Goal: Task Accomplishment & Management: Complete application form

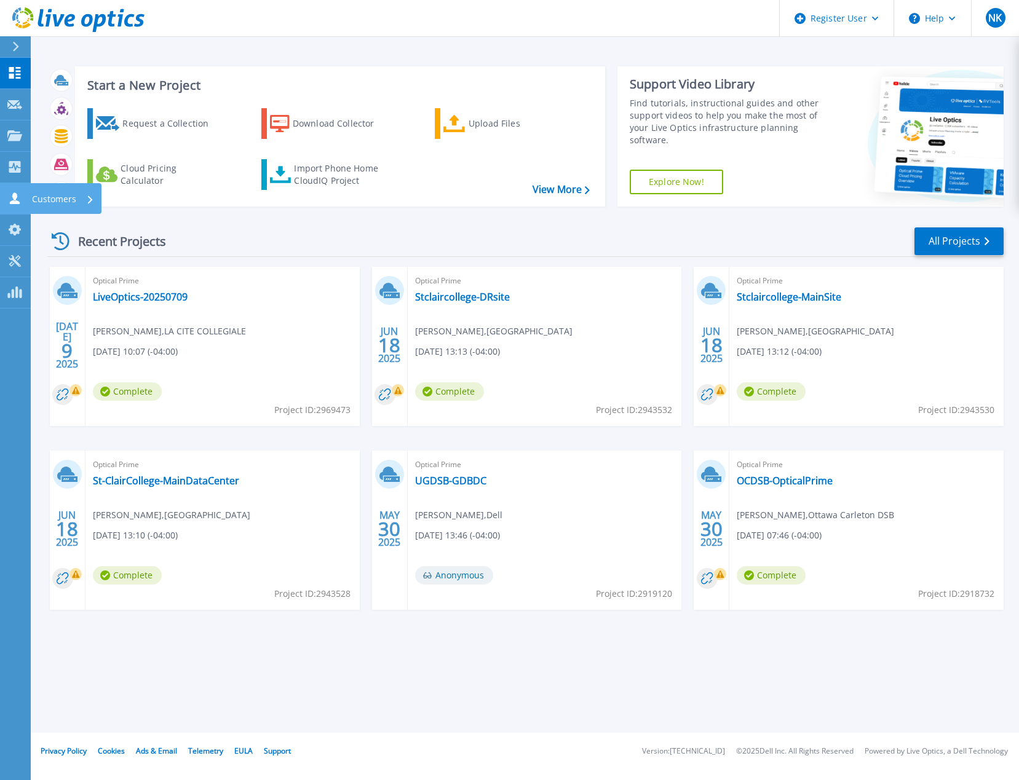
click at [15, 198] on icon at bounding box center [15, 198] width 10 height 12
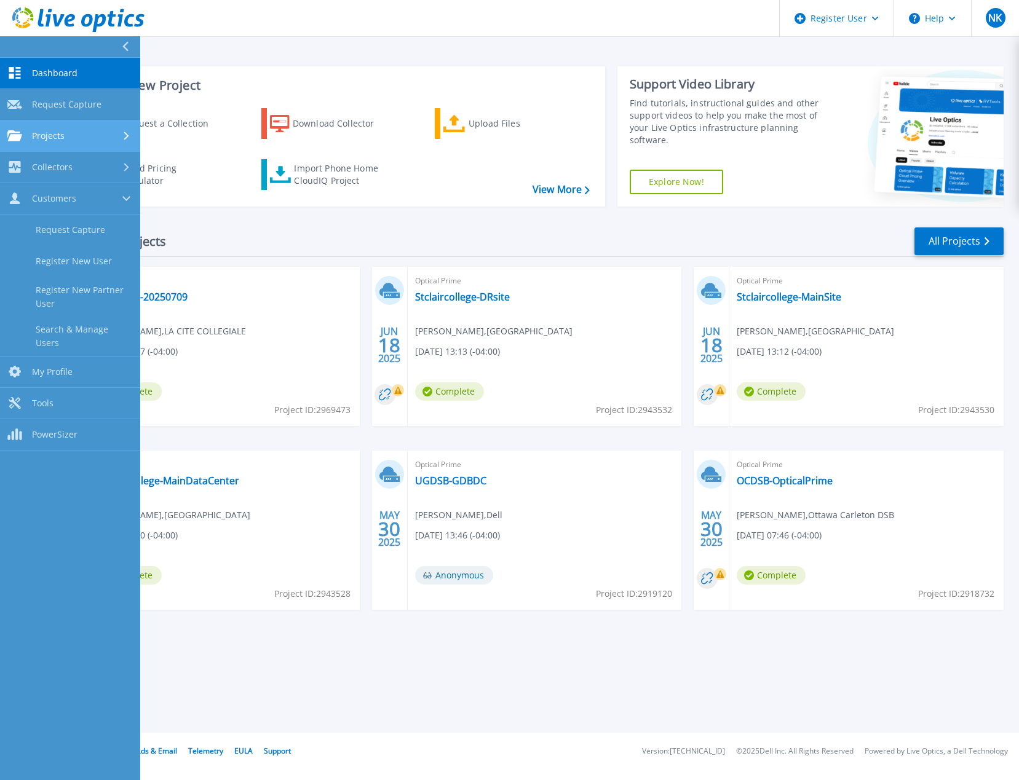
click at [68, 132] on div "Projects" at bounding box center [69, 135] width 125 height 11
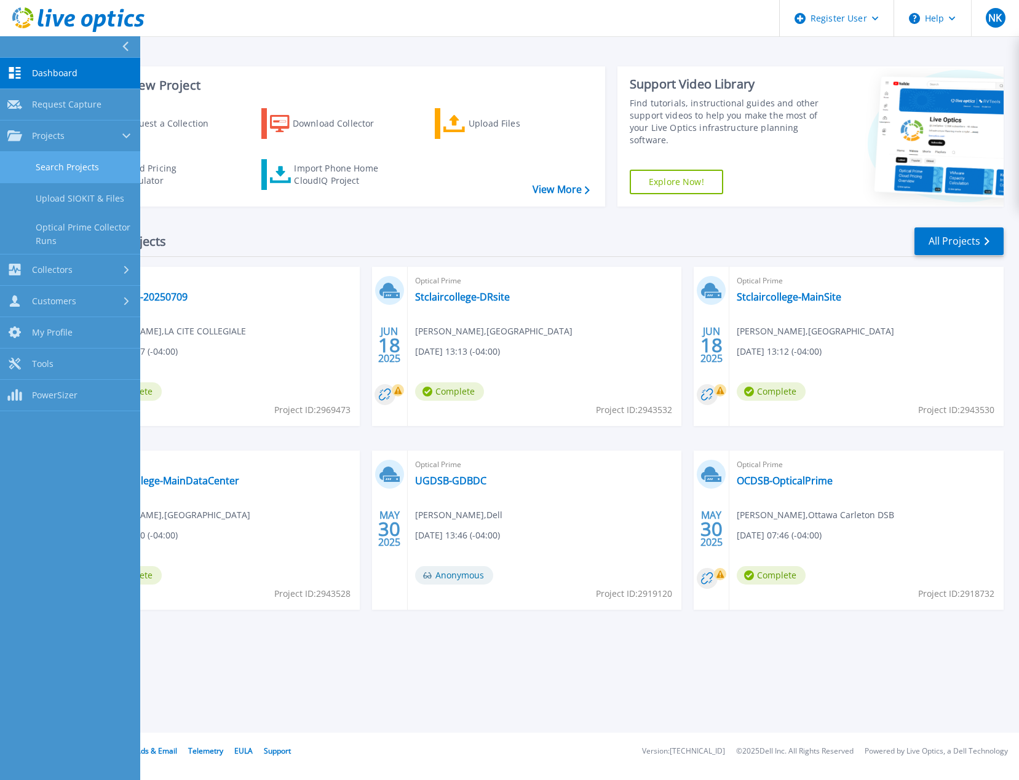
click at [69, 167] on link "Search Projects" at bounding box center [70, 167] width 140 height 31
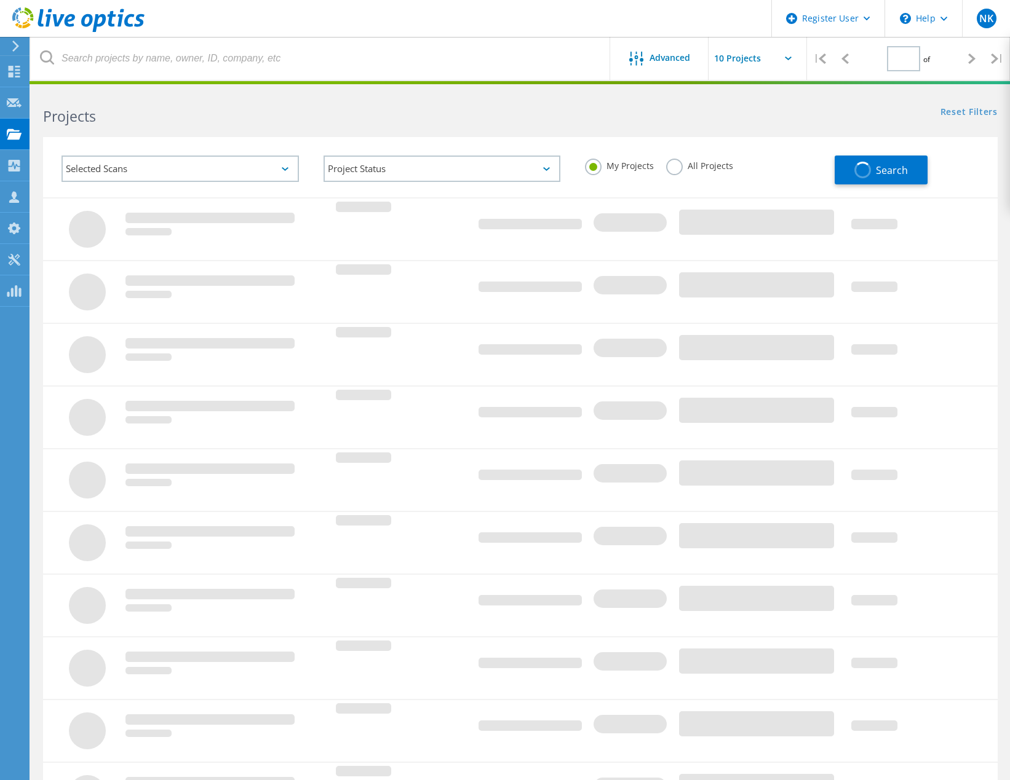
type input "1"
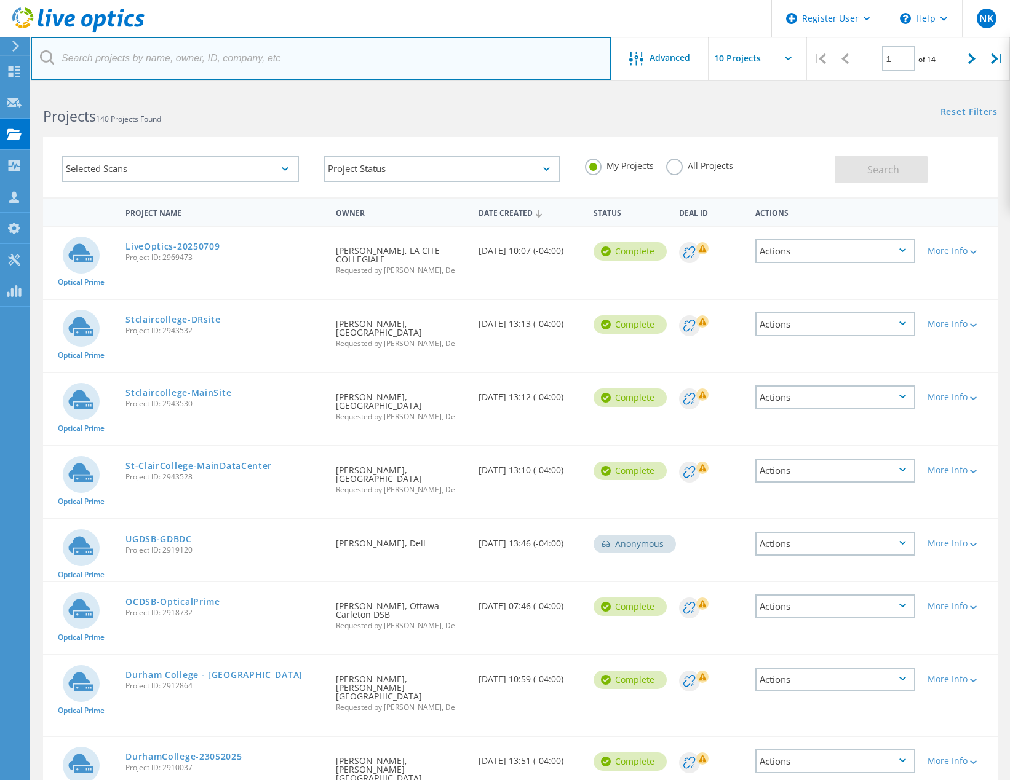
click at [212, 70] on input "text" at bounding box center [321, 58] width 580 height 43
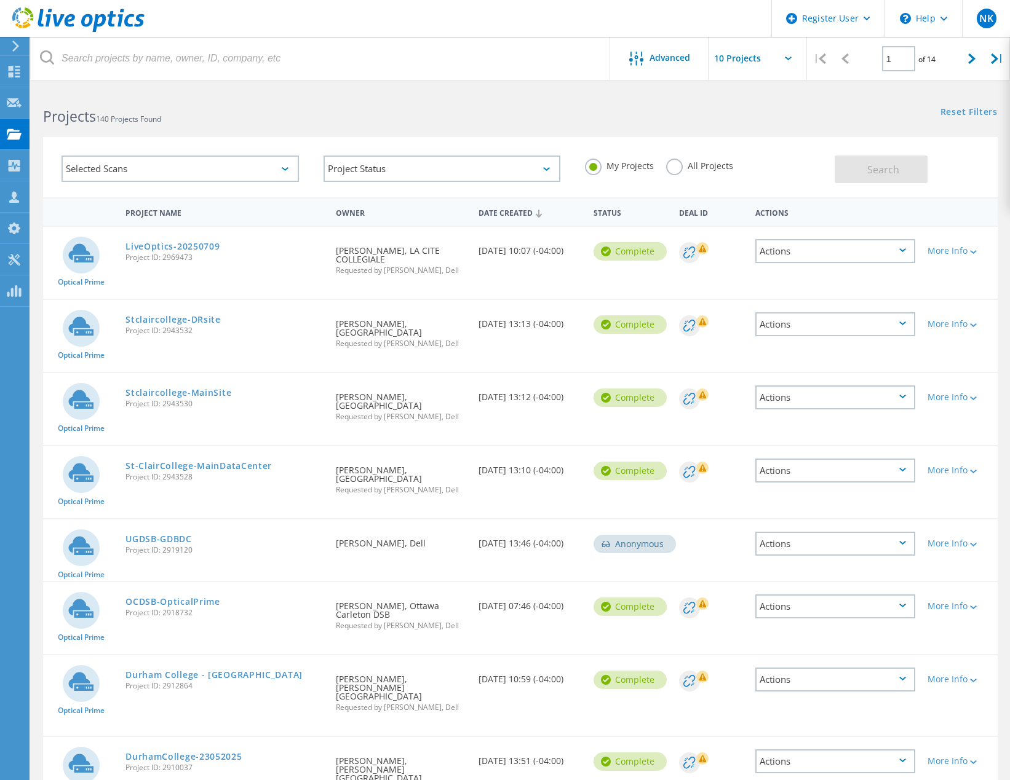
click at [669, 166] on label "All Projects" at bounding box center [699, 165] width 67 height 12
click at [0, 0] on input "All Projects" at bounding box center [0, 0] width 0 height 0
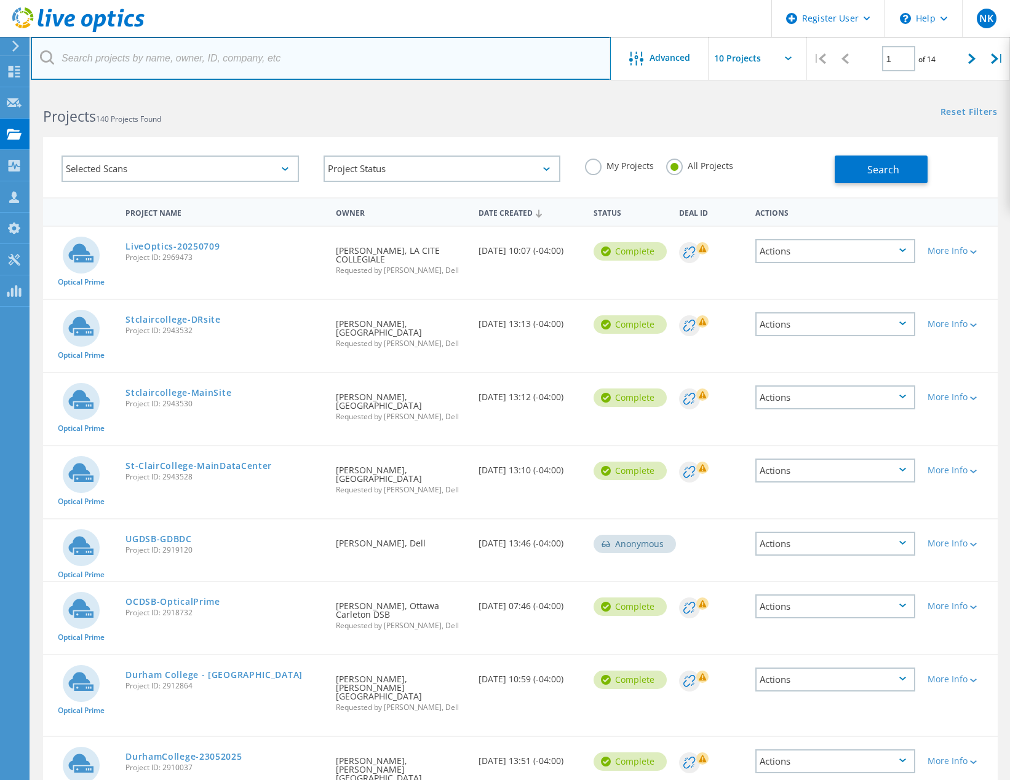
click at [363, 61] on input "text" at bounding box center [321, 58] width 580 height 43
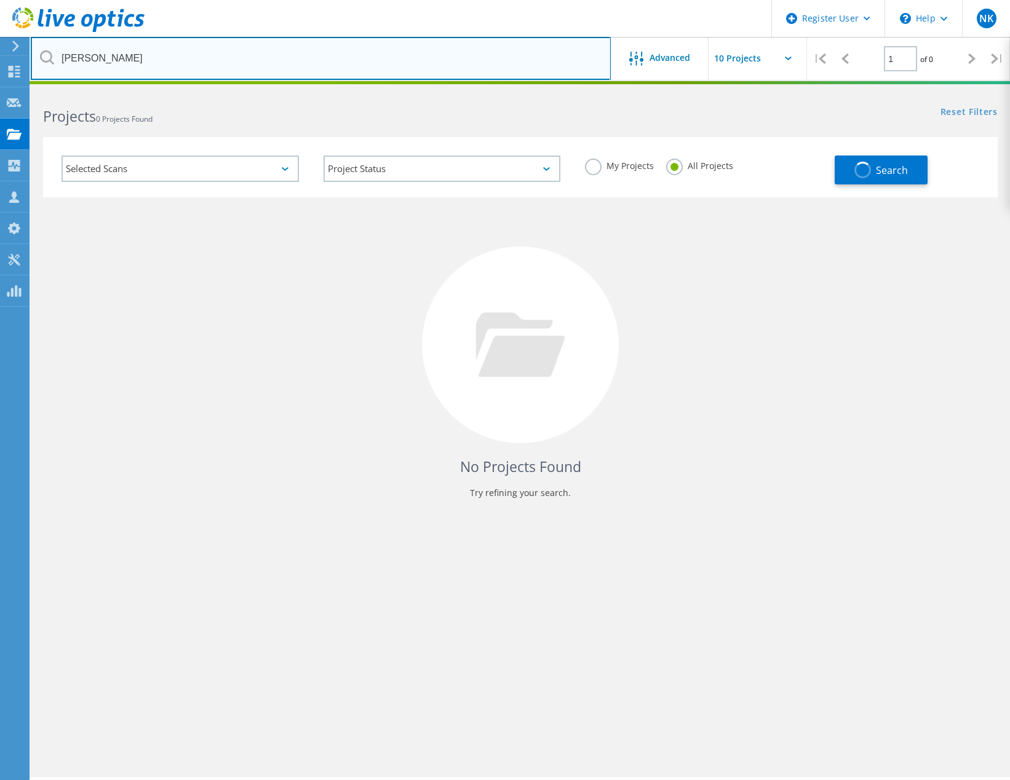
drag, startPoint x: 229, startPoint y: 66, endPoint x: 15, endPoint y: 47, distance: 215.4
click at [15, 89] on div "Register User \n Help Explore Helpful Articles Contact Support NK Dell User Nic…" at bounding box center [505, 451] width 1010 height 725
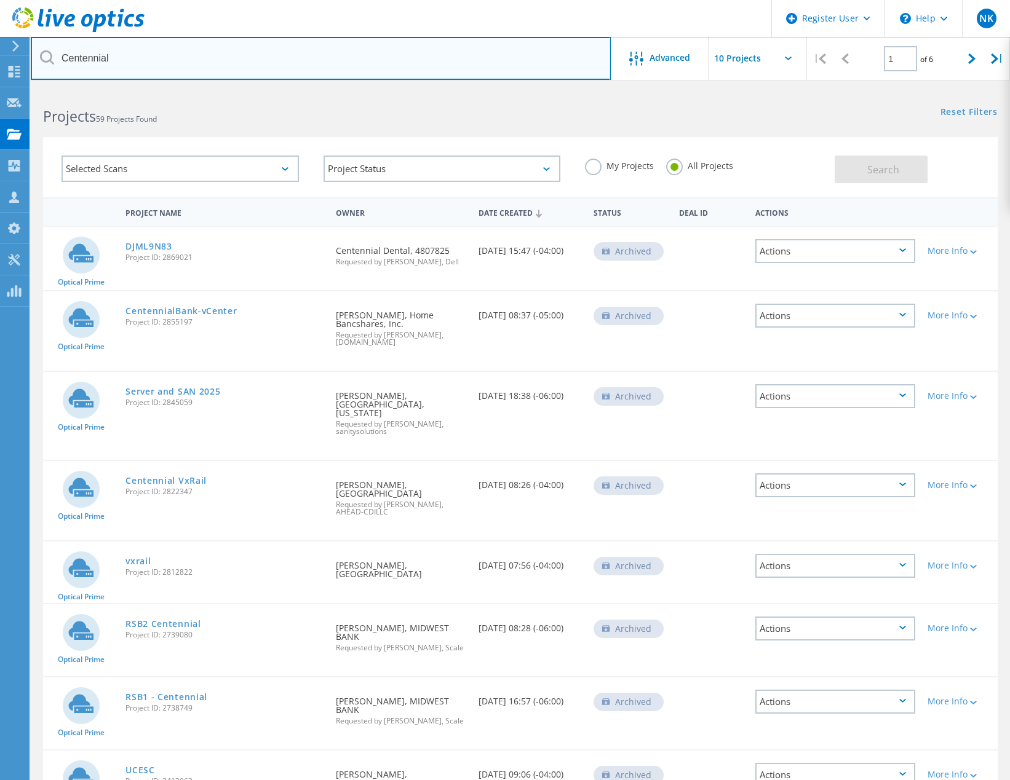
click at [354, 57] on input "Centennial" at bounding box center [321, 58] width 580 height 43
type input "Centennial college"
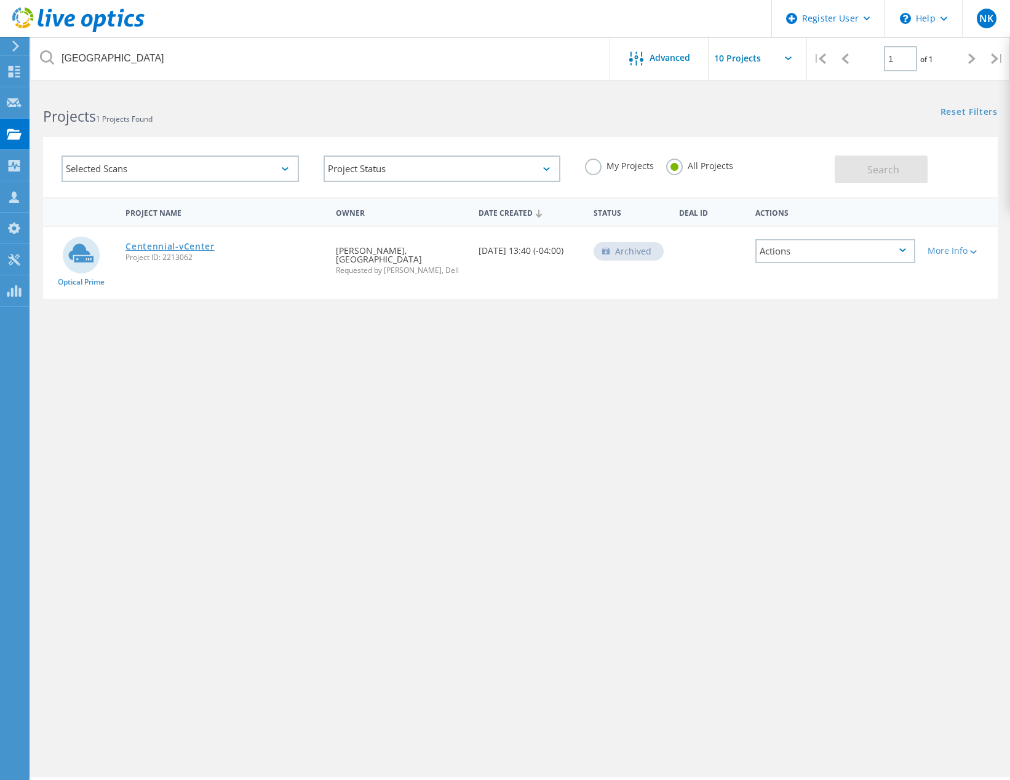
click at [191, 245] on link "Centennial-vCenter" at bounding box center [169, 246] width 89 height 9
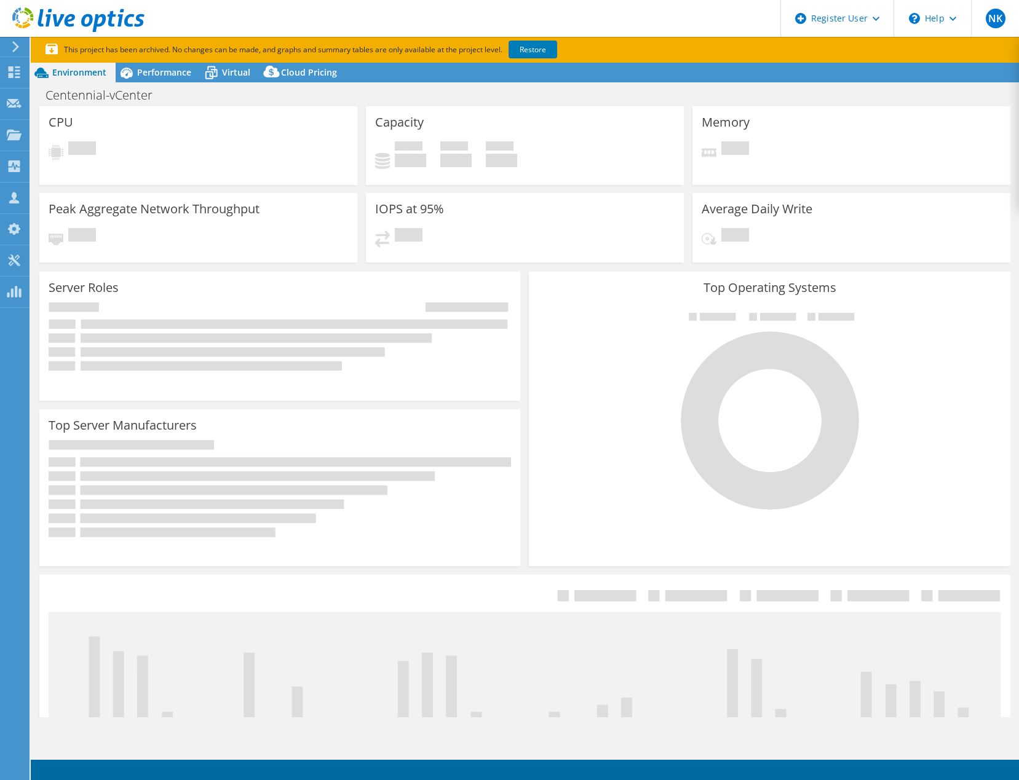
select select "USD"
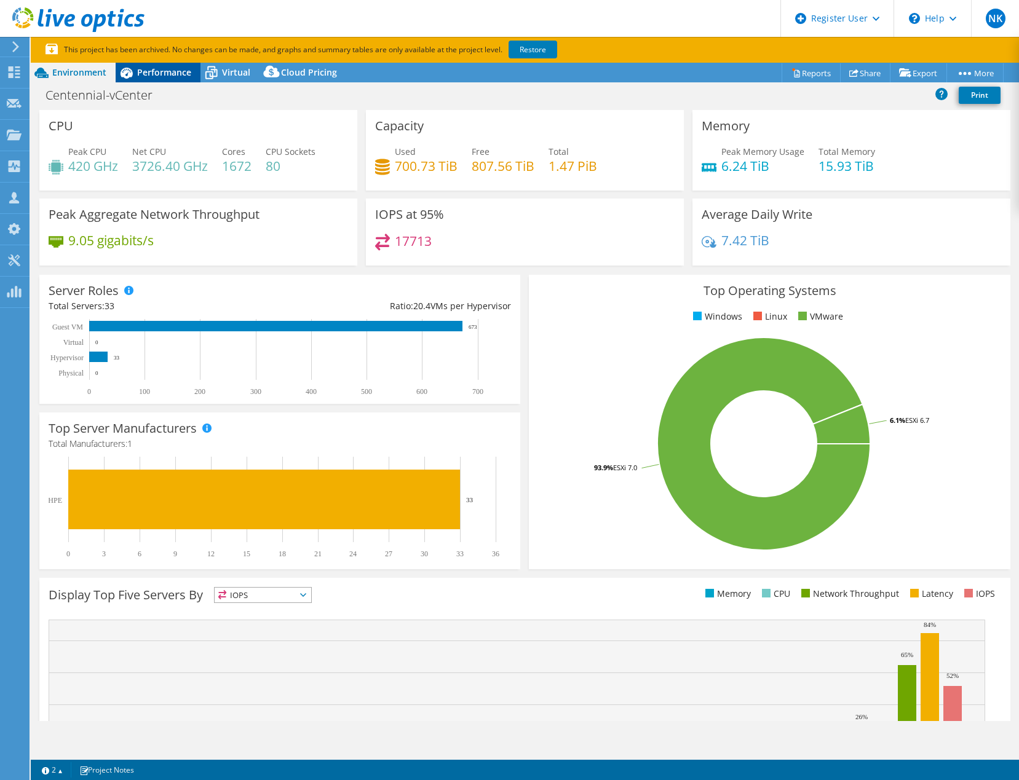
click at [178, 76] on span "Performance" at bounding box center [164, 72] width 54 height 12
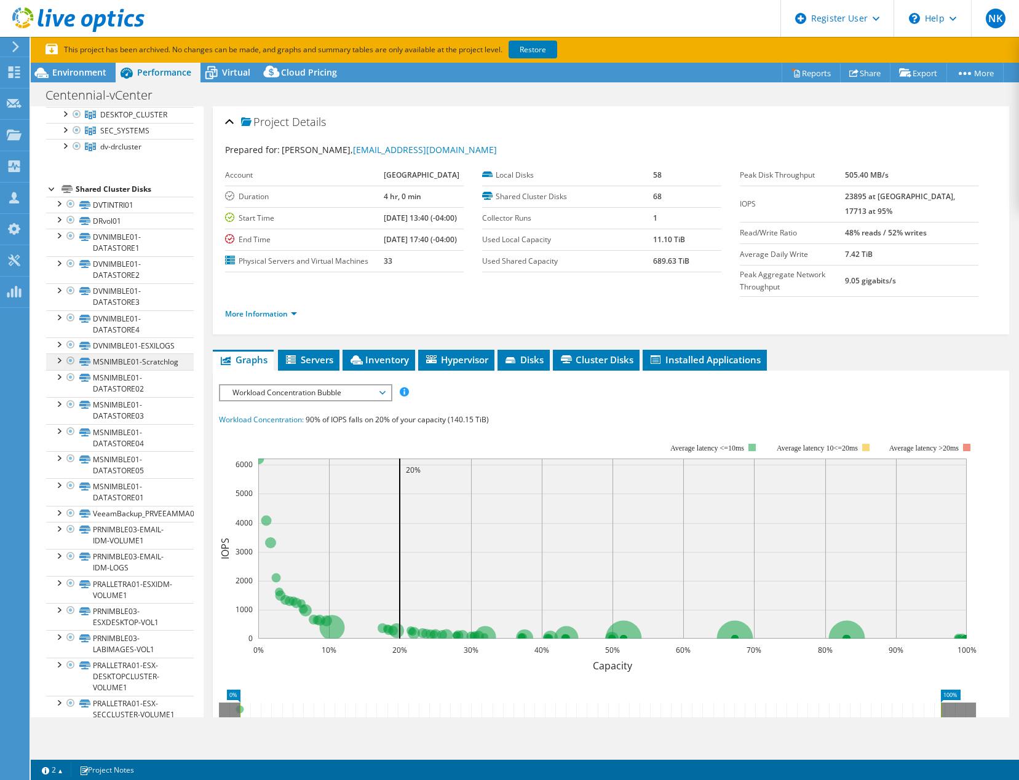
scroll to position [123, 0]
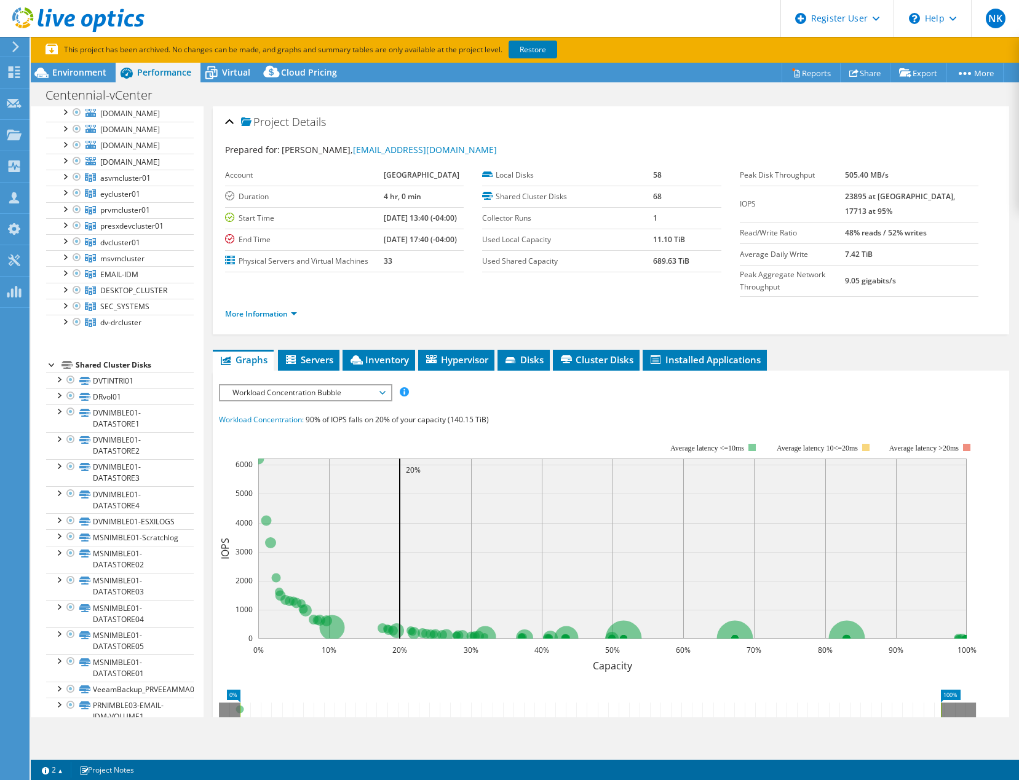
click at [53, 370] on div at bounding box center [52, 364] width 12 height 12
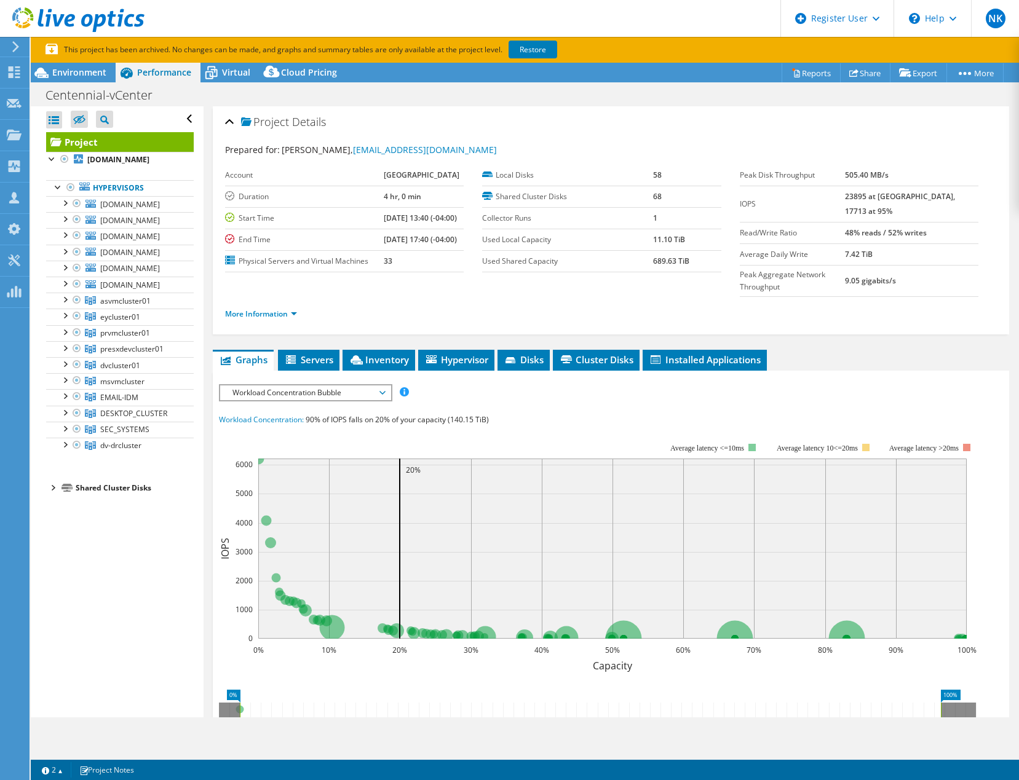
click at [855, 362] on div "Project Details Prepared for: Ryan Persaud, rpersaud@centennialcollege.ca Accou…" at bounding box center [611, 504] width 815 height 796
click at [18, 76] on use at bounding box center [15, 72] width 12 height 12
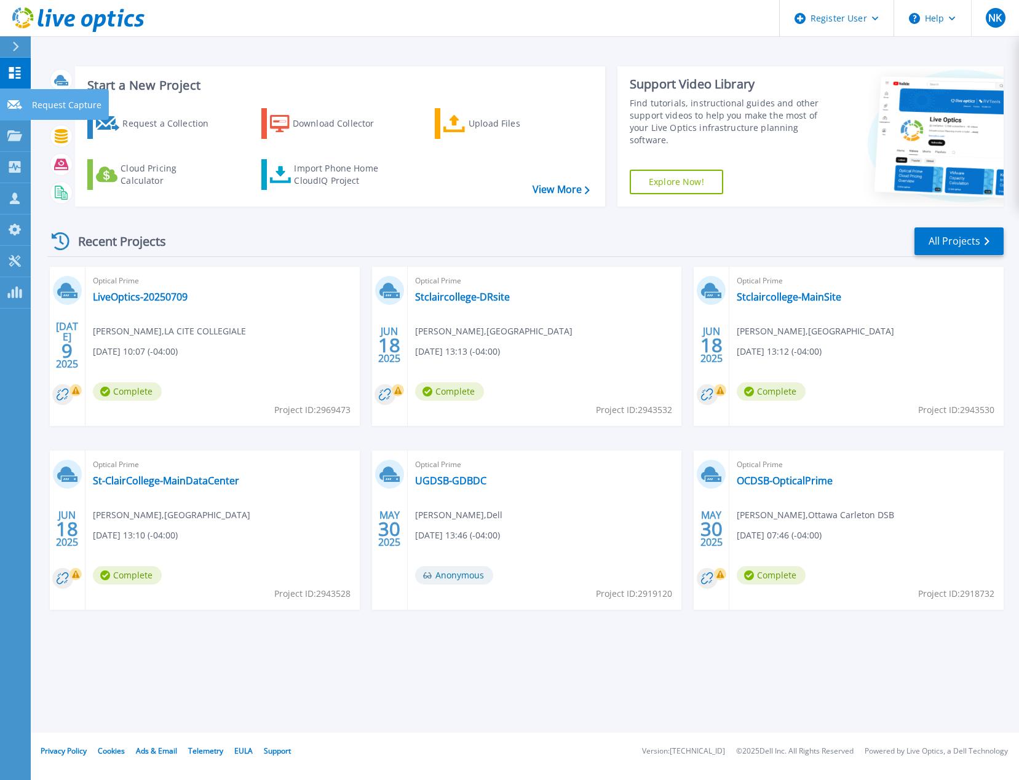
click at [15, 108] on icon at bounding box center [14, 104] width 15 height 9
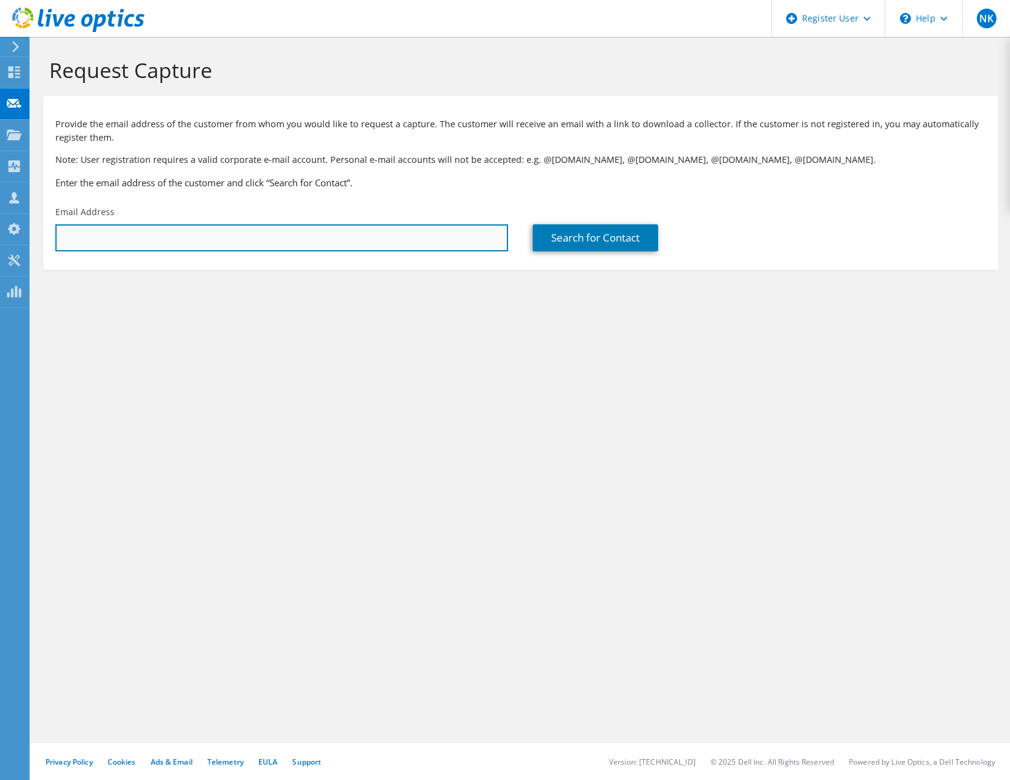
click at [227, 242] on input "text" at bounding box center [281, 237] width 453 height 27
drag, startPoint x: 747, startPoint y: 672, endPoint x: 737, endPoint y: 664, distance: 13.2
click at [742, 668] on div "Request Capture Provide the email address of the customer from whom you would l…" at bounding box center [520, 409] width 979 height 744
click at [285, 237] on input "text" at bounding box center [281, 237] width 453 height 27
paste input "[EMAIL_ADDRESS][DOMAIN_NAME]"
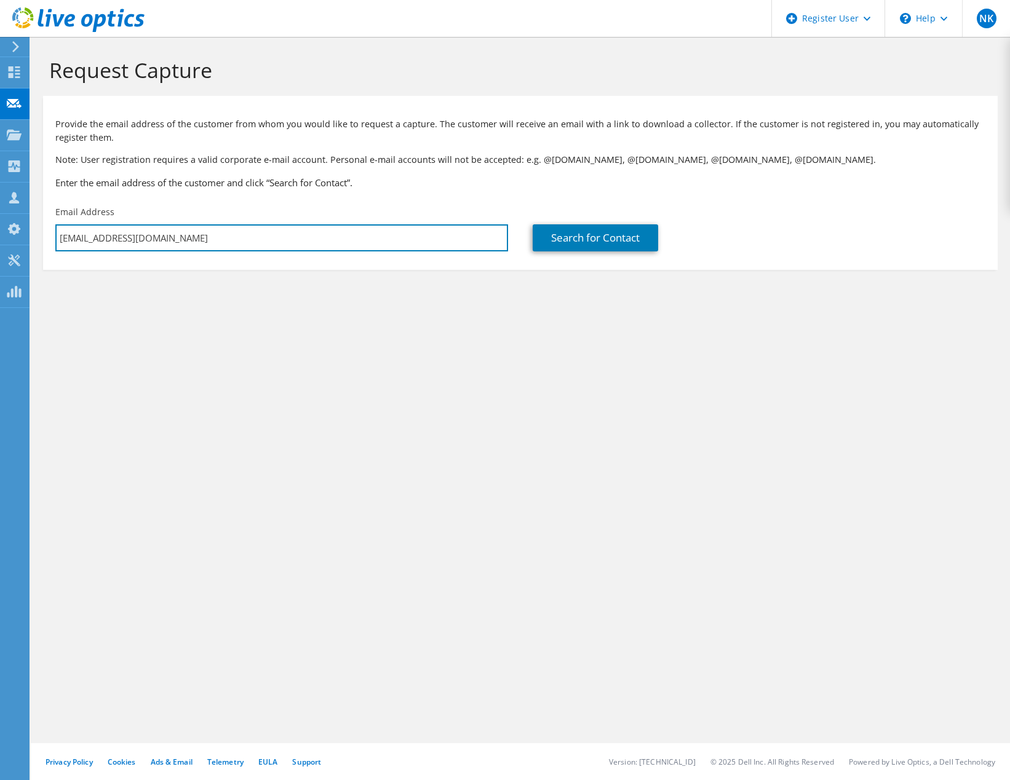
type input "[EMAIL_ADDRESS][DOMAIN_NAME]"
click at [629, 361] on div "Request Capture Provide the email address of the customer from whom you would l…" at bounding box center [520, 409] width 979 height 744
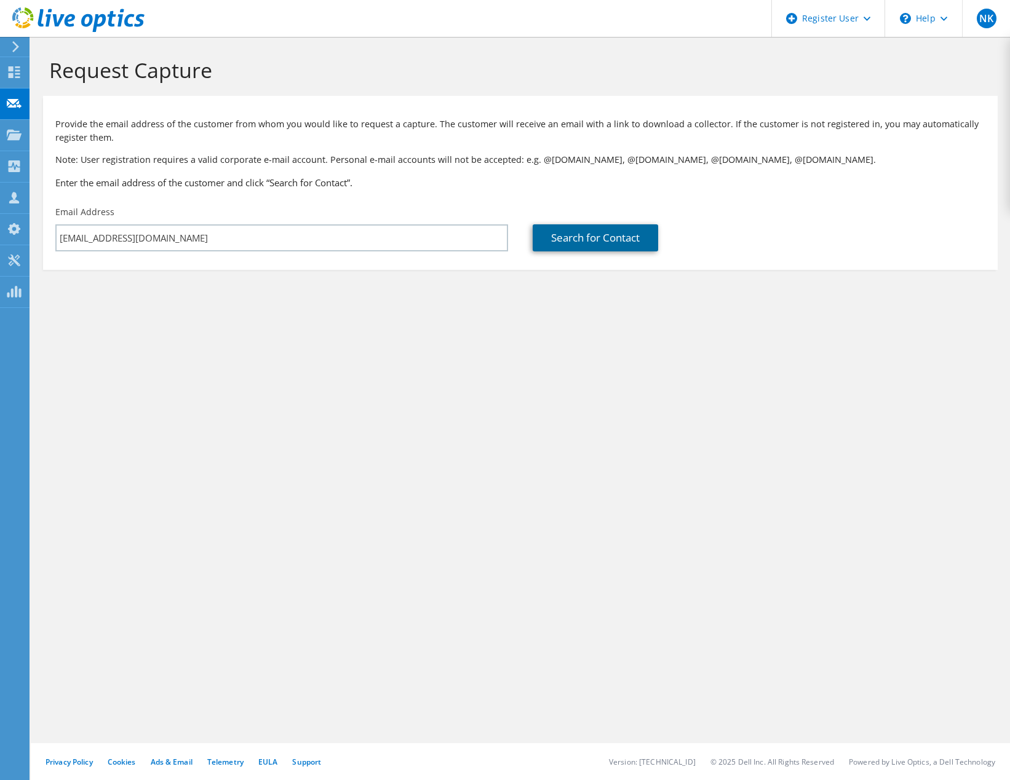
click at [601, 242] on link "Search for Contact" at bounding box center [595, 237] width 125 height 27
type input "[GEOGRAPHIC_DATA]"
type input "[PERSON_NAME]"
type input "[GEOGRAPHIC_DATA]"
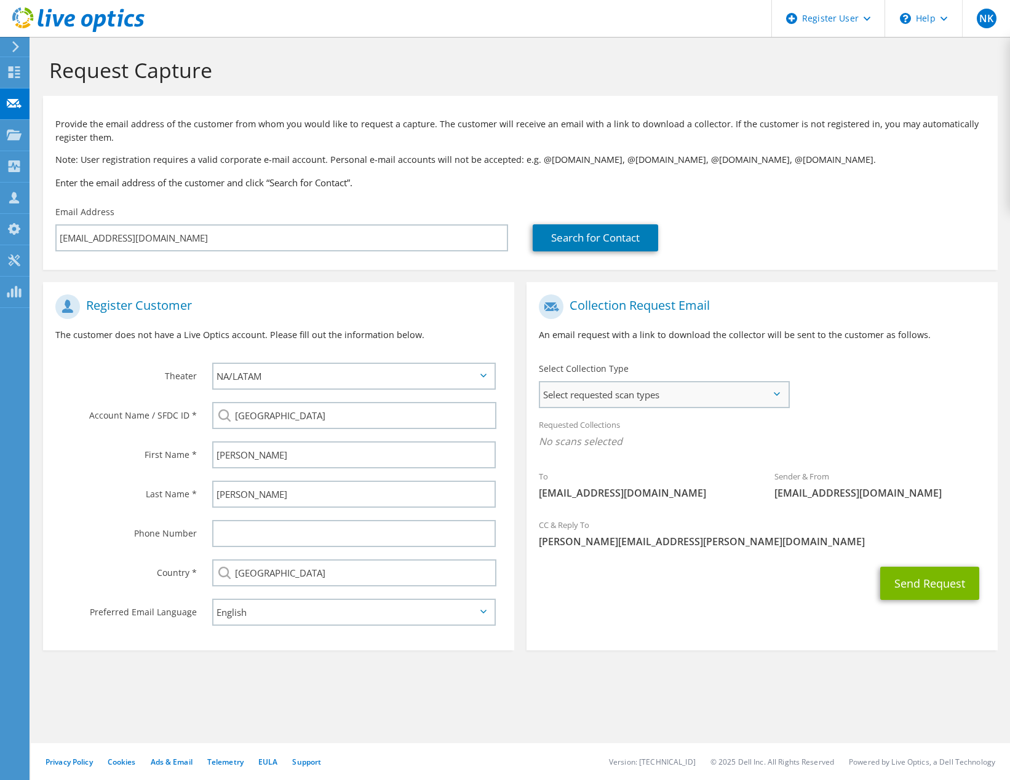
click at [660, 402] on span "Select requested scan types" at bounding box center [664, 395] width 248 height 25
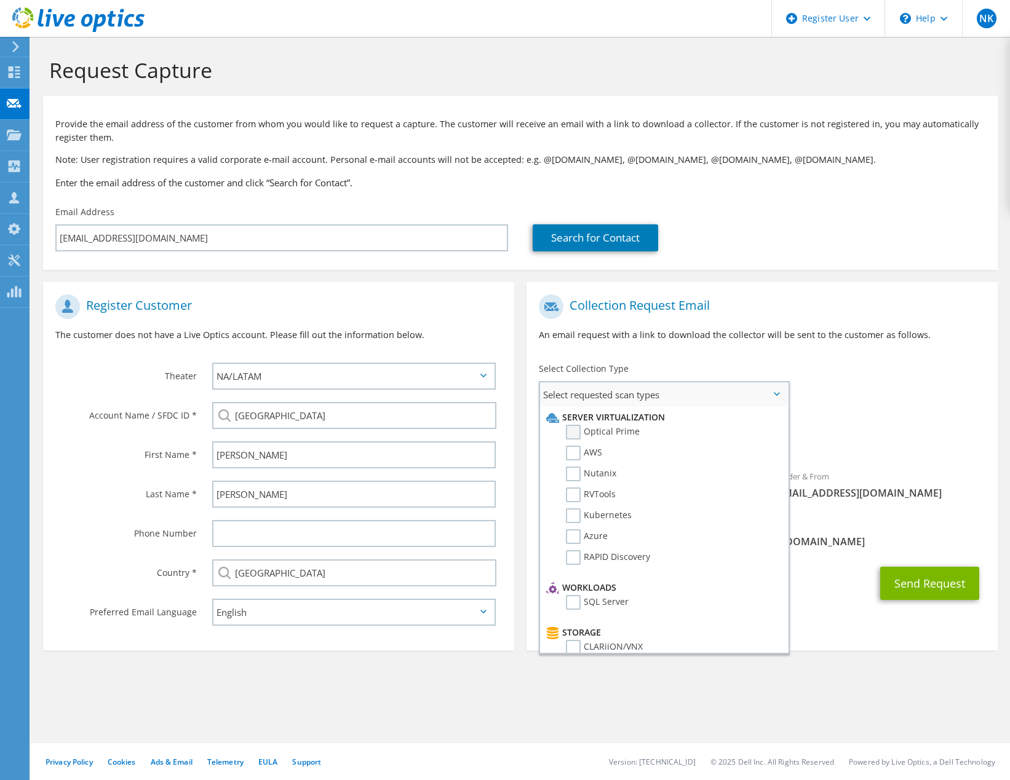
click at [580, 434] on label "Optical Prime" at bounding box center [603, 432] width 74 height 15
click at [0, 0] on input "Optical Prime" at bounding box center [0, 0] width 0 height 0
click at [962, 420] on div "Requested Collections No scans selected Optical Prime" at bounding box center [761, 436] width 471 height 49
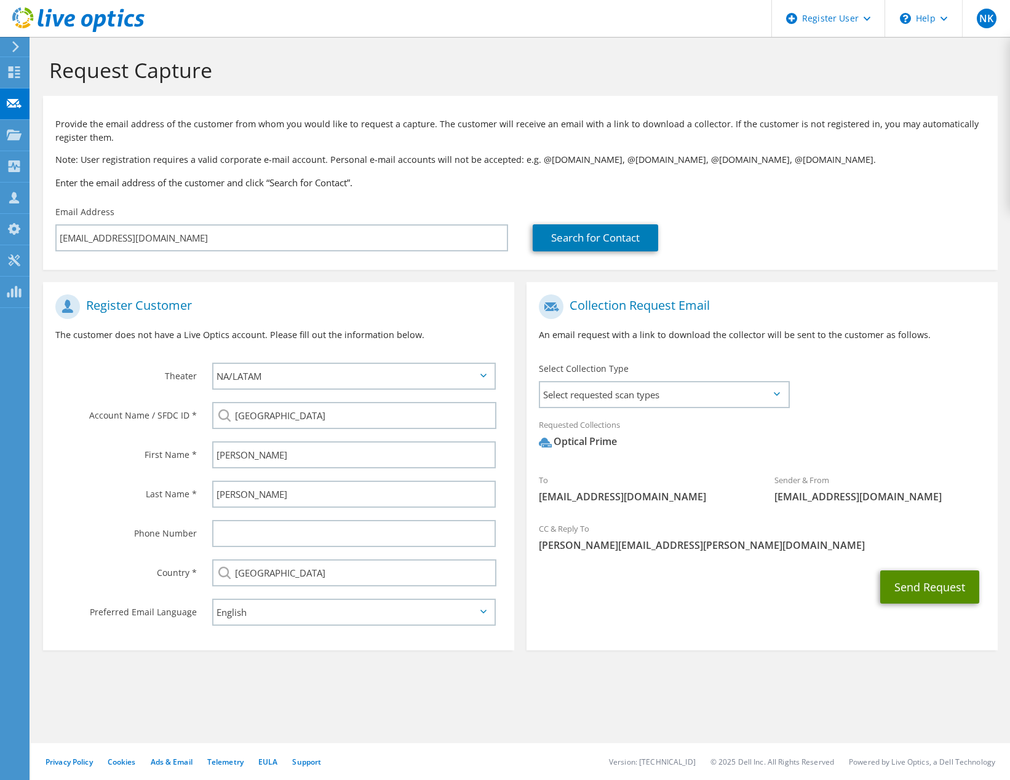
click at [932, 582] on button "Send Request" at bounding box center [929, 587] width 99 height 33
